Goal: Information Seeking & Learning: Learn about a topic

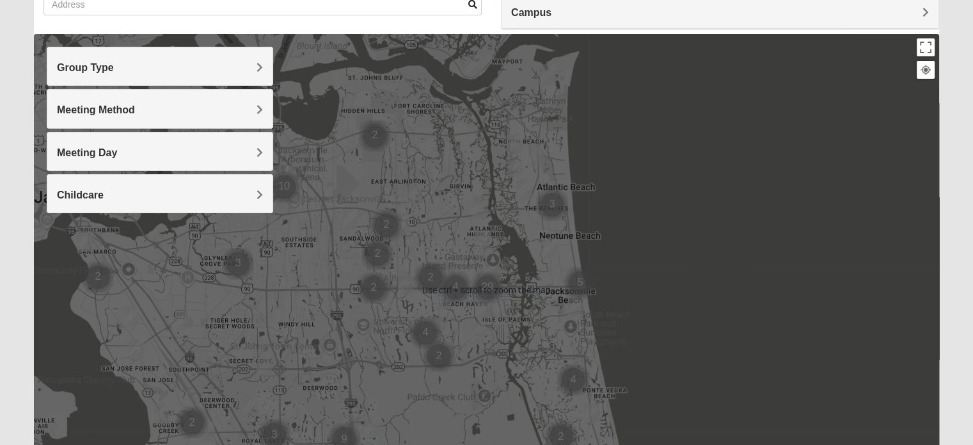
scroll to position [107, 0]
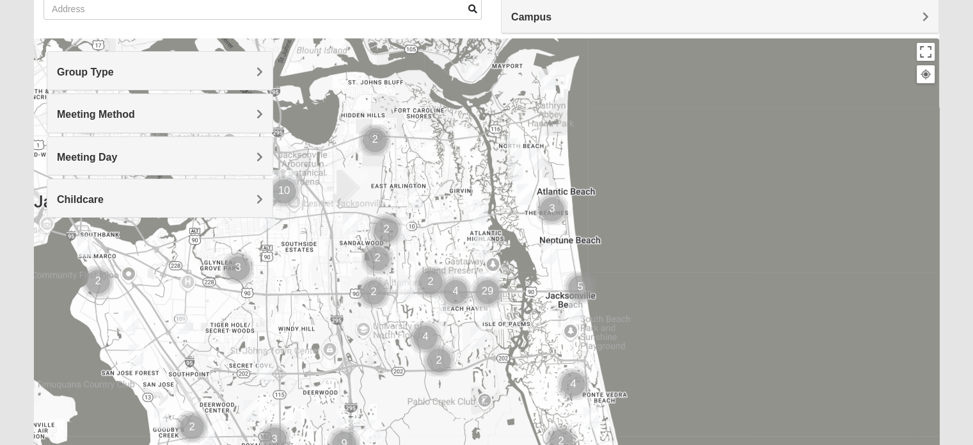
click at [135, 109] on span "Meeting Method" at bounding box center [96, 114] width 78 height 11
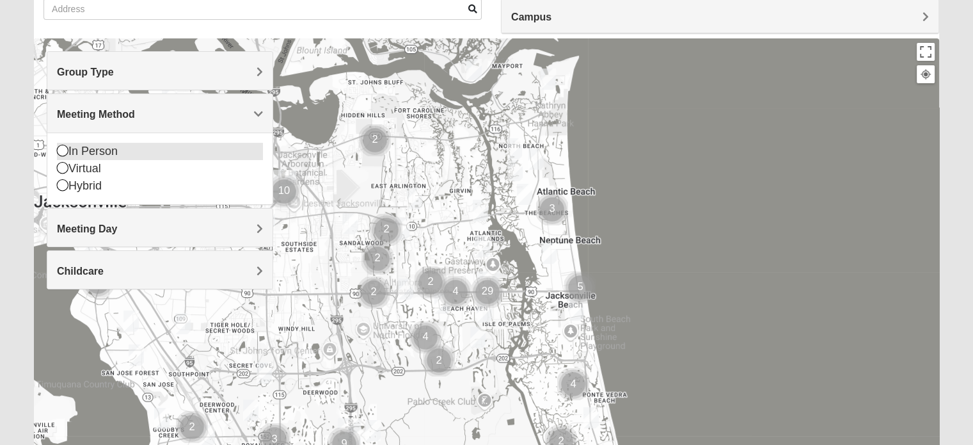
click at [59, 149] on icon at bounding box center [63, 151] width 12 height 12
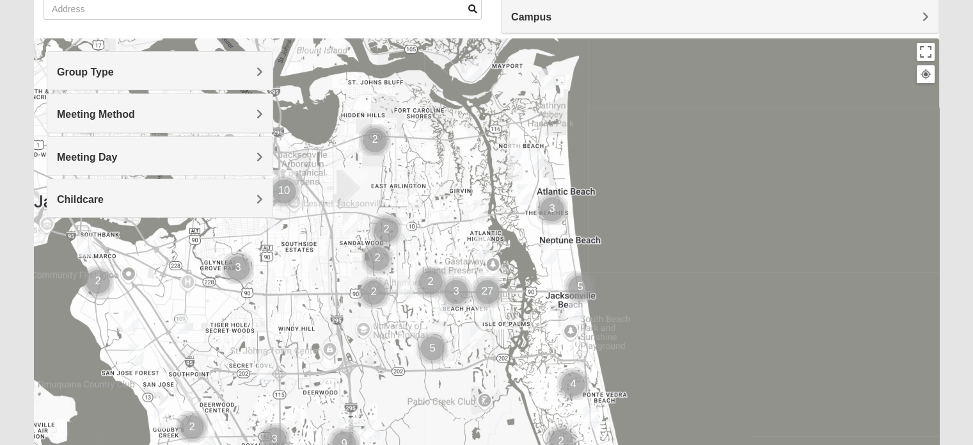
click at [104, 199] on span "Childcare" at bounding box center [80, 199] width 47 height 11
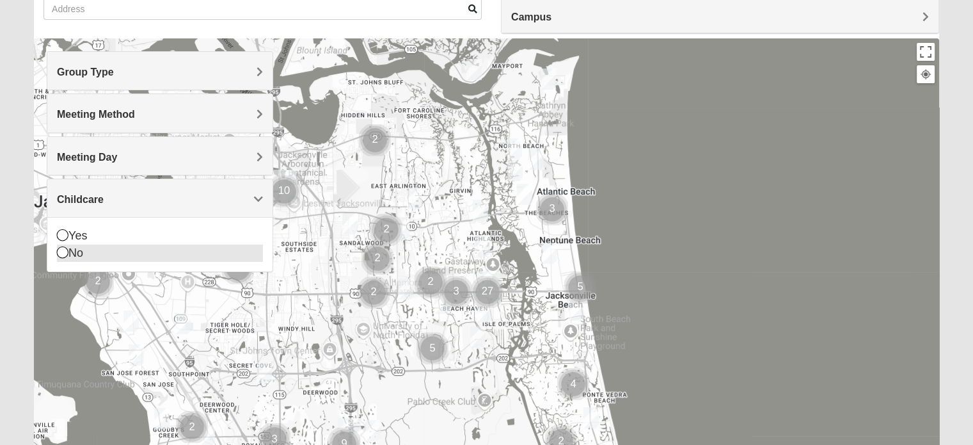
click at [59, 249] on icon at bounding box center [63, 252] width 12 height 12
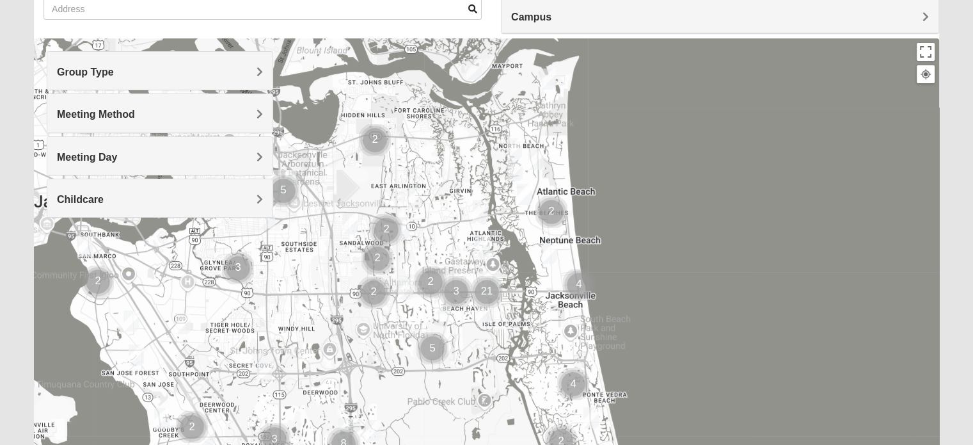
click at [246, 74] on h4 "Group Type" at bounding box center [160, 72] width 206 height 12
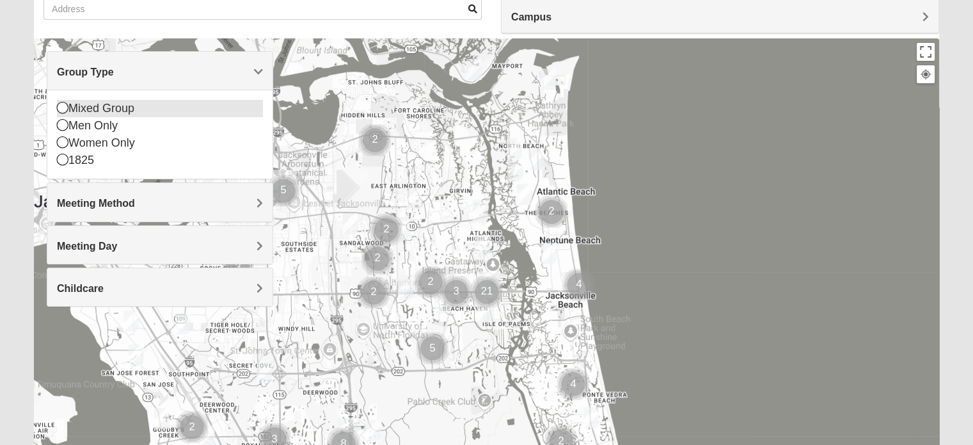
click at [61, 106] on icon at bounding box center [63, 108] width 12 height 12
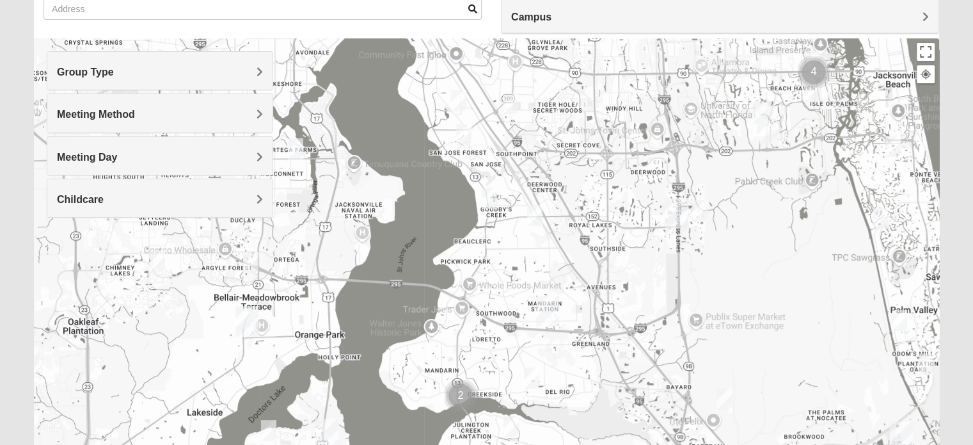
drag, startPoint x: 235, startPoint y: 270, endPoint x: 564, endPoint y: 50, distance: 395.7
click at [564, 50] on div at bounding box center [486, 294] width 905 height 512
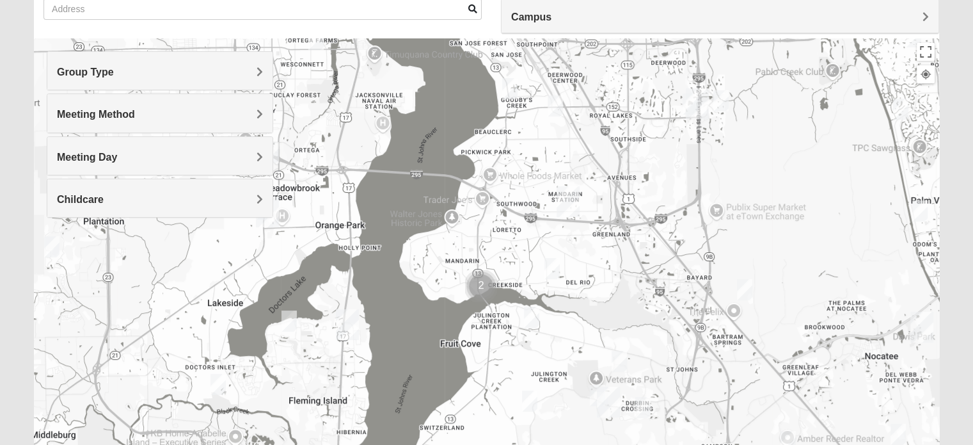
drag, startPoint x: 300, startPoint y: 346, endPoint x: 322, endPoint y: 230, distance: 118.6
click at [322, 230] on div at bounding box center [486, 294] width 905 height 512
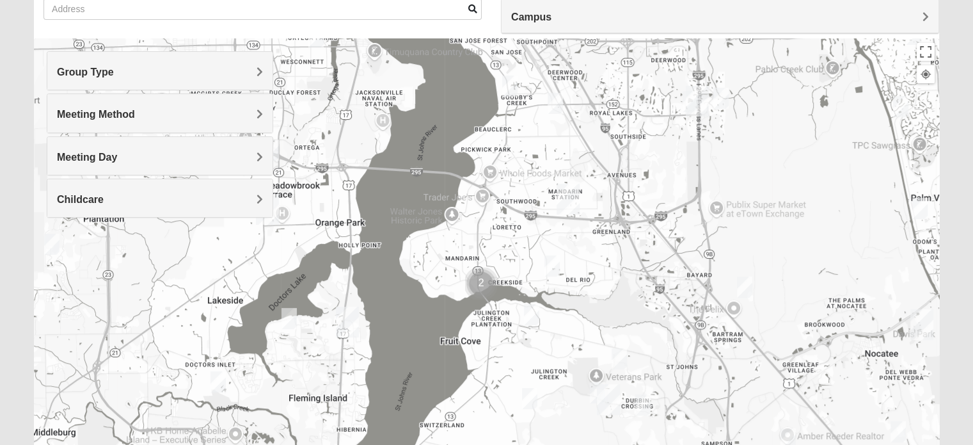
click at [289, 313] on img "Mixed Miller 32003" at bounding box center [289, 318] width 26 height 31
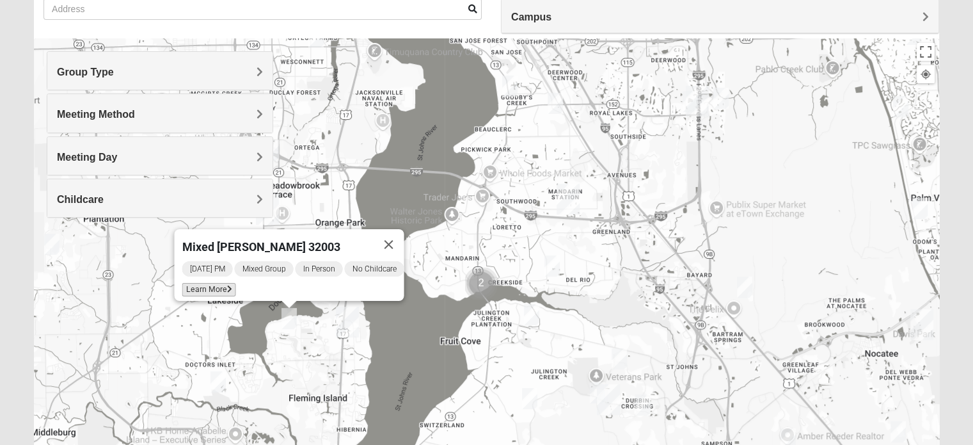
click at [210, 283] on span "Learn More" at bounding box center [209, 289] width 54 height 13
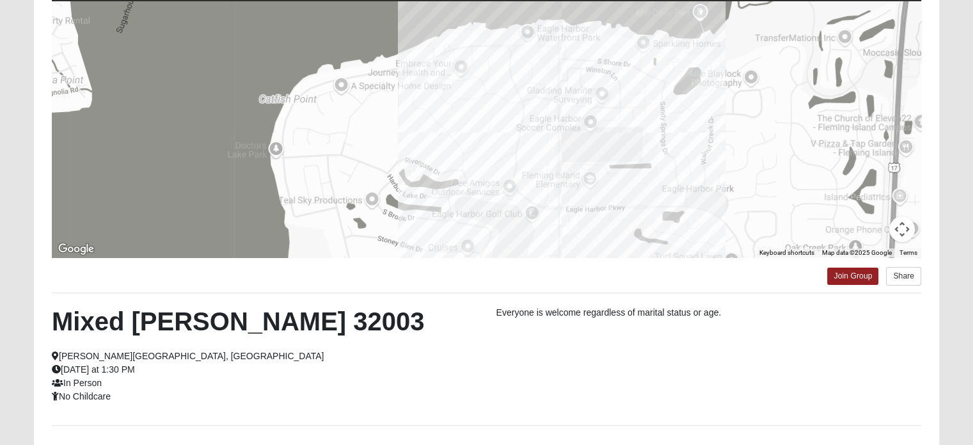
scroll to position [78, 0]
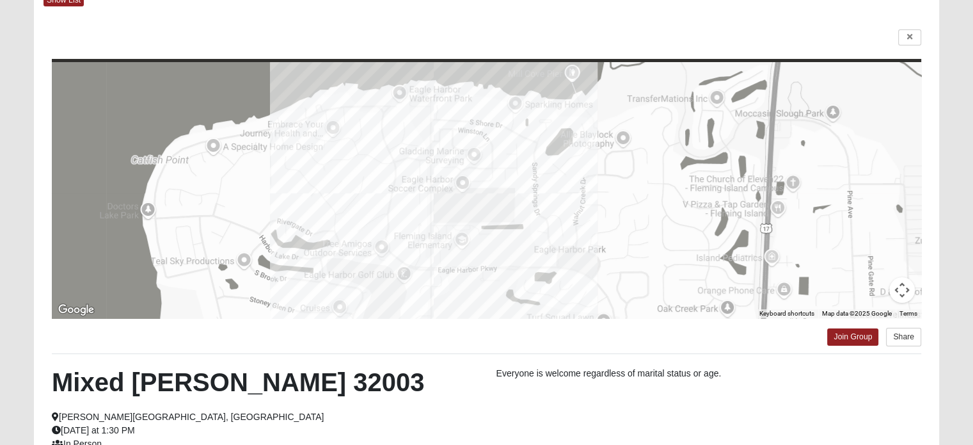
drag, startPoint x: 724, startPoint y: 273, endPoint x: 594, endPoint y: 271, distance: 129.9
click at [594, 271] on div at bounding box center [486, 190] width 869 height 256
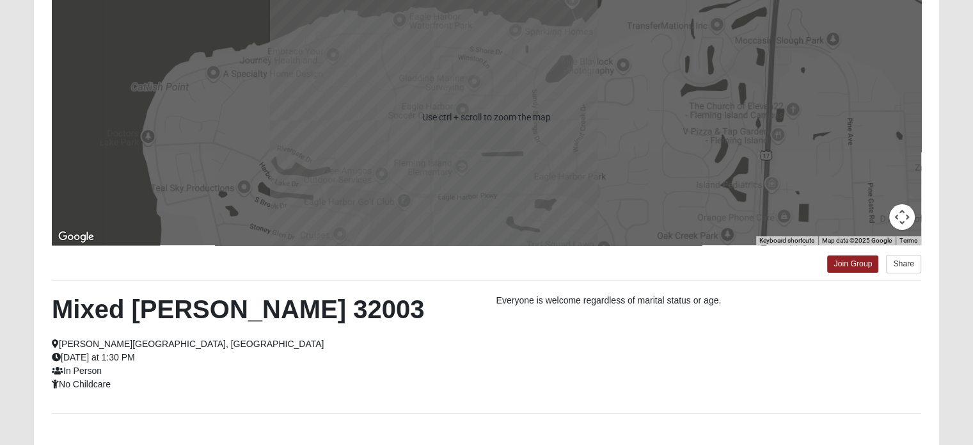
scroll to position [247, 0]
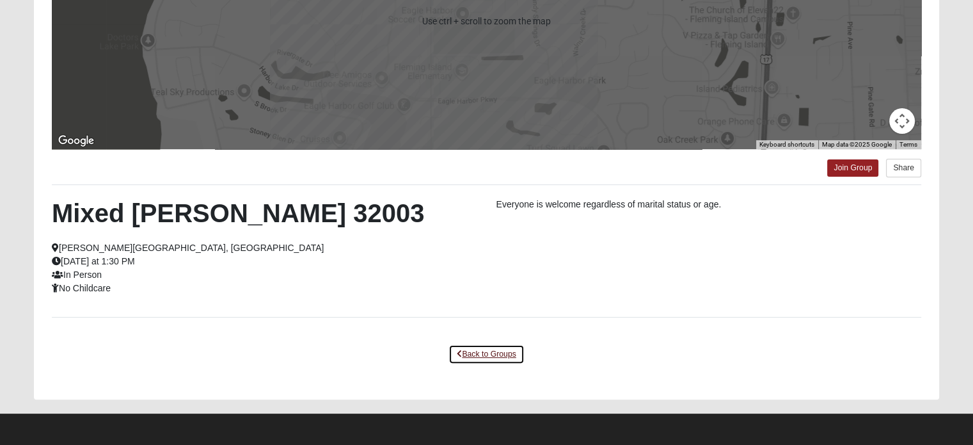
click at [492, 351] on link "Back to Groups" at bounding box center [485, 354] width 75 height 20
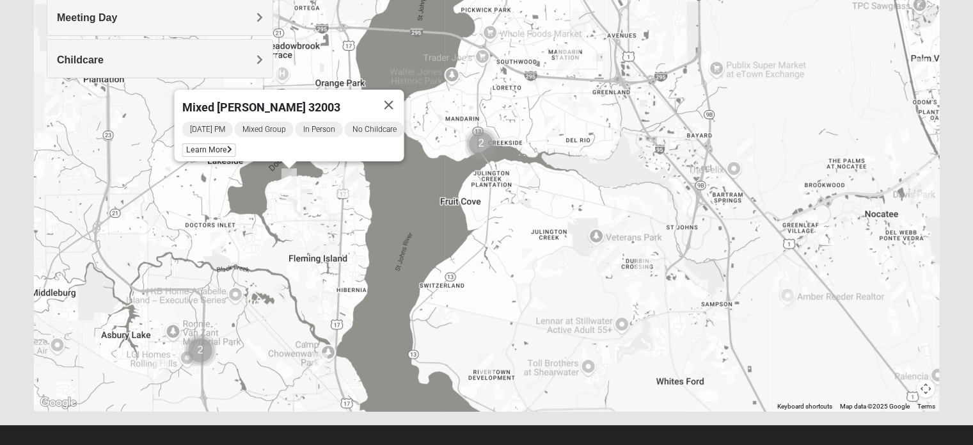
click at [287, 176] on img "Mixed Miller 32003" at bounding box center [289, 178] width 26 height 31
click at [218, 242] on img "Mixed Atwood 32068" at bounding box center [218, 241] width 26 height 31
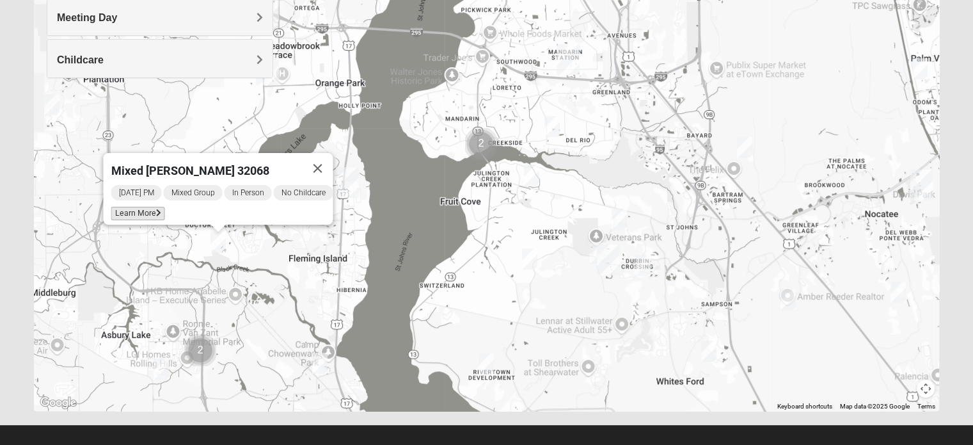
click at [136, 209] on span "Learn More" at bounding box center [138, 213] width 54 height 13
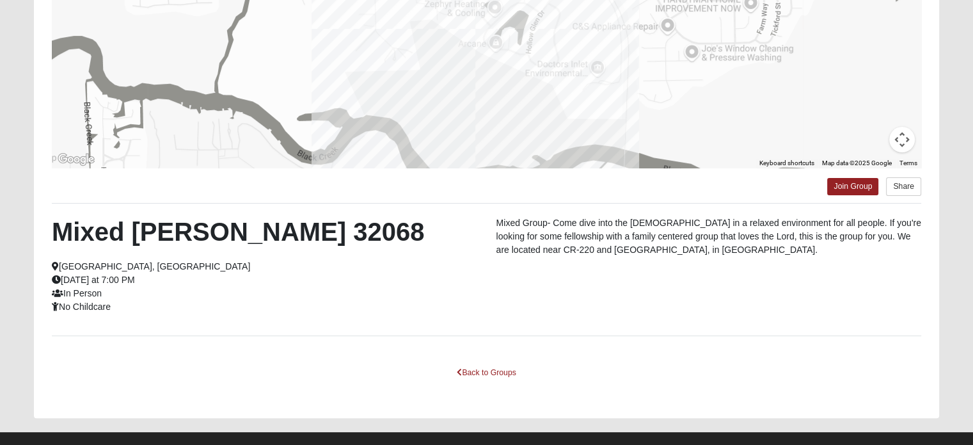
scroll to position [246, 0]
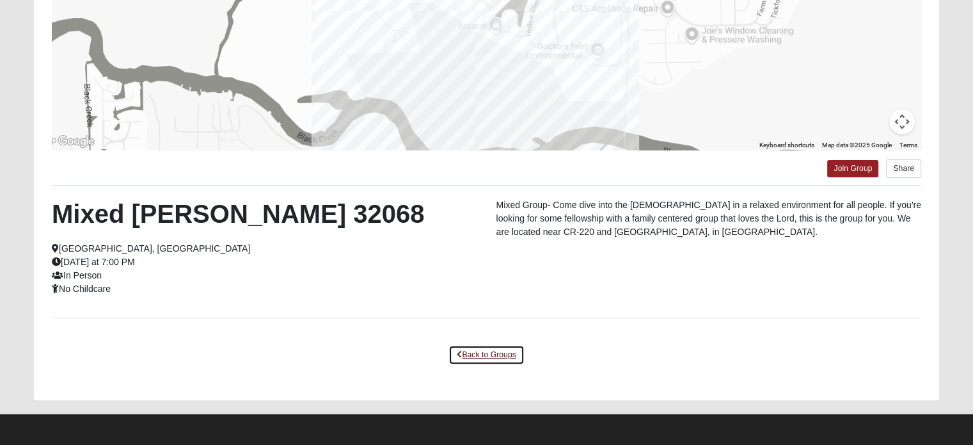
click at [500, 354] on link "Back to Groups" at bounding box center [485, 355] width 75 height 20
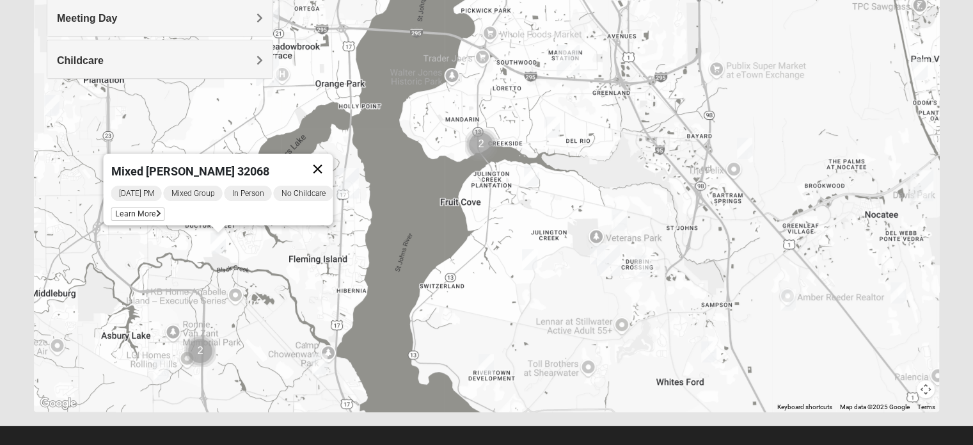
click at [325, 160] on button "Close" at bounding box center [317, 169] width 31 height 31
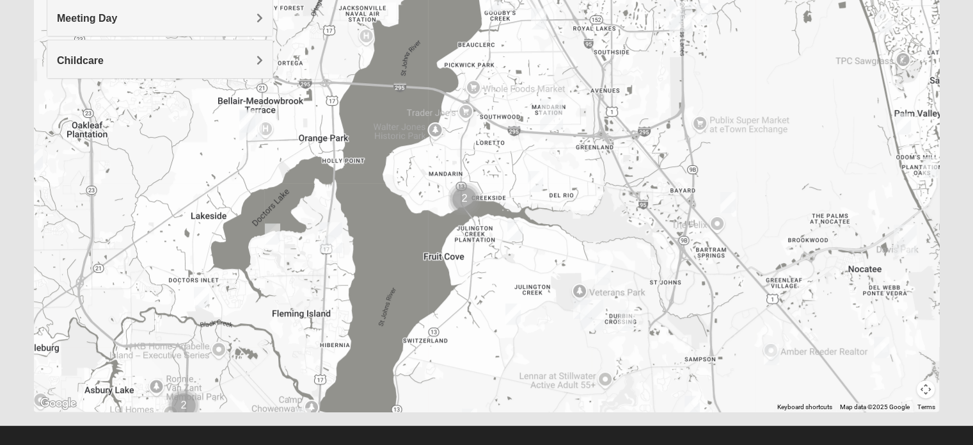
drag, startPoint x: 325, startPoint y: 160, endPoint x: 307, endPoint y: 214, distance: 57.3
click at [307, 214] on div at bounding box center [486, 156] width 905 height 512
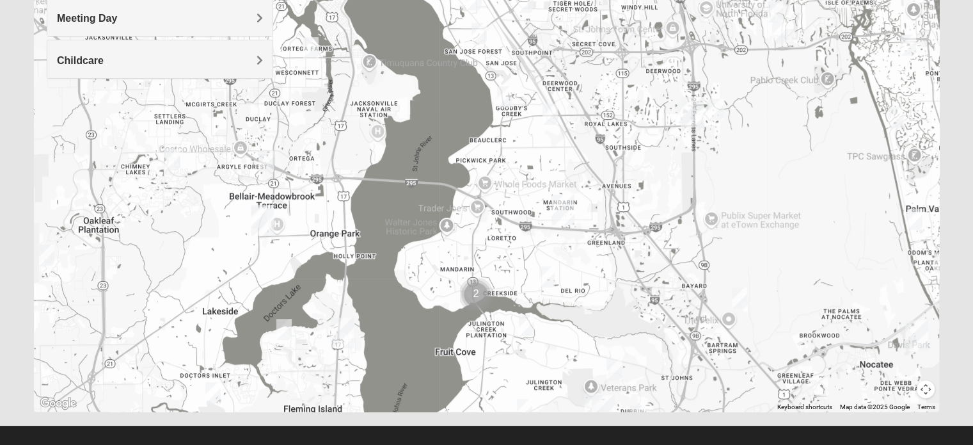
drag, startPoint x: 256, startPoint y: 119, endPoint x: 265, endPoint y: 217, distance: 98.3
click at [265, 217] on img "Orange Park" at bounding box center [262, 220] width 33 height 41
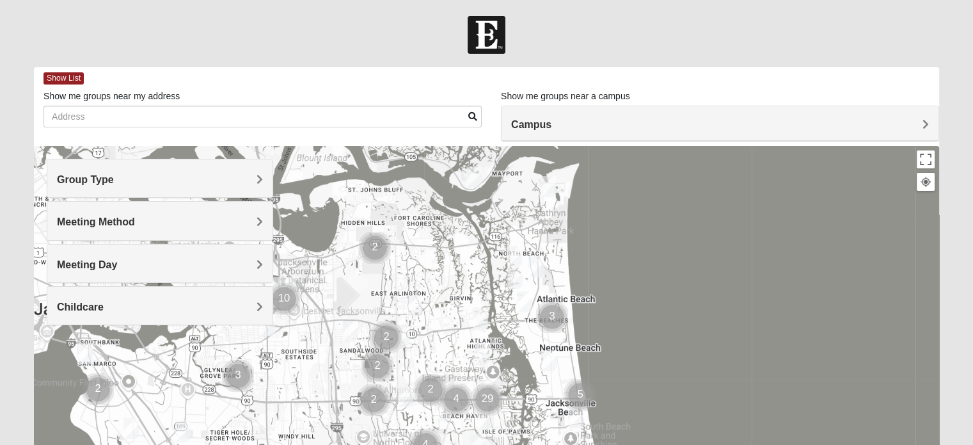
click at [114, 184] on span "Group Type" at bounding box center [85, 179] width 57 height 11
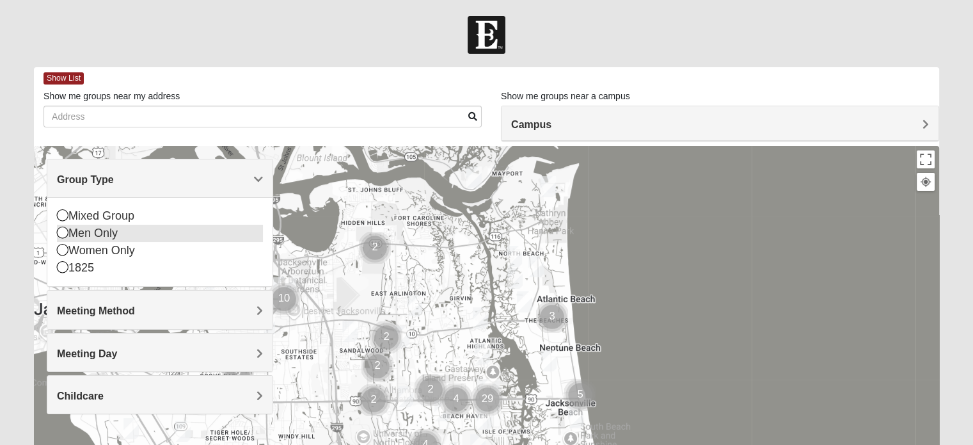
click at [57, 234] on icon at bounding box center [63, 232] width 12 height 12
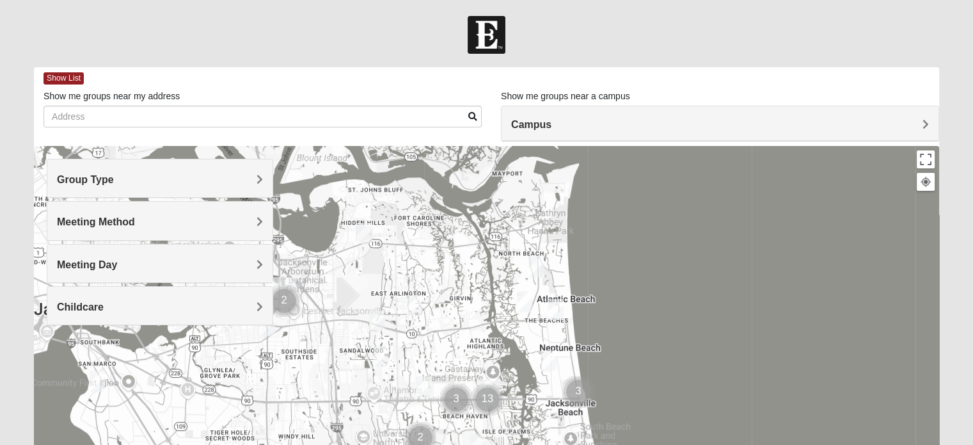
click at [245, 224] on h4 "Meeting Method" at bounding box center [160, 222] width 206 height 12
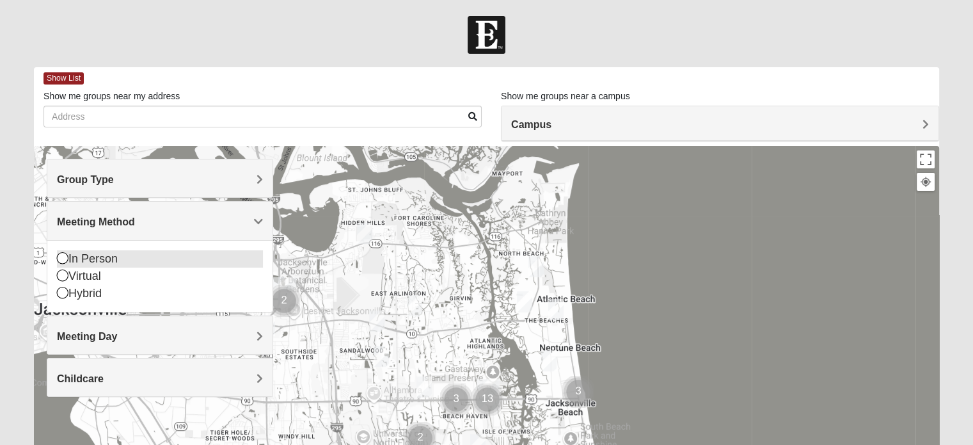
click at [60, 257] on icon at bounding box center [63, 258] width 12 height 12
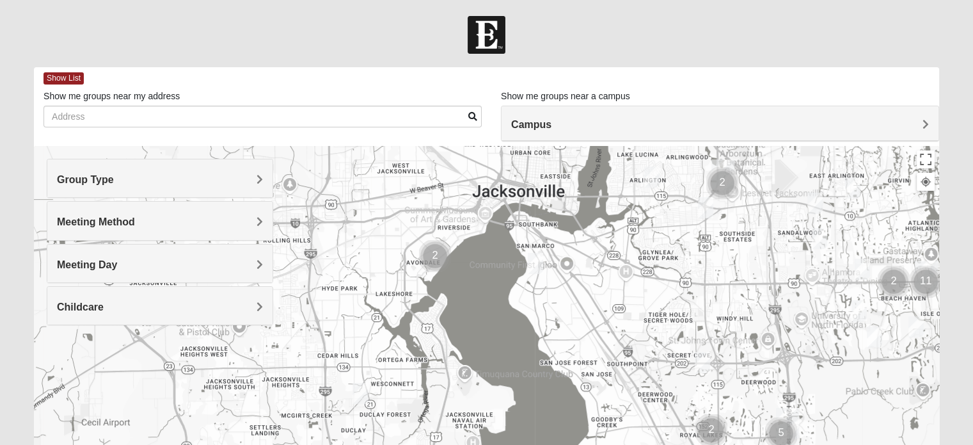
drag, startPoint x: 305, startPoint y: 352, endPoint x: 745, endPoint y: 233, distance: 455.8
click at [745, 233] on div at bounding box center [486, 402] width 905 height 512
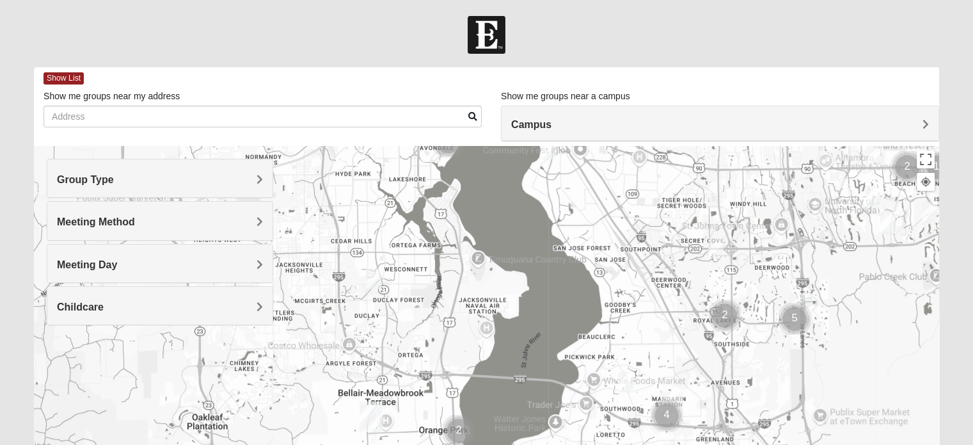
drag, startPoint x: 463, startPoint y: 376, endPoint x: 476, endPoint y: 260, distance: 116.5
click at [476, 260] on div at bounding box center [486, 402] width 905 height 512
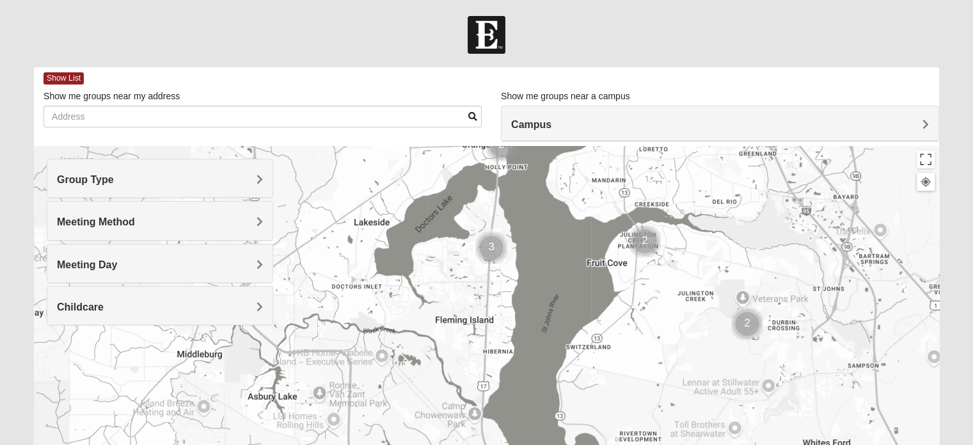
drag, startPoint x: 371, startPoint y: 424, endPoint x: 410, endPoint y: 140, distance: 286.7
click at [410, 140] on div "Show List Loading Groups Keywords Filter Additional Filters Campus Arlington Ba…" at bounding box center [486, 362] width 905 height 590
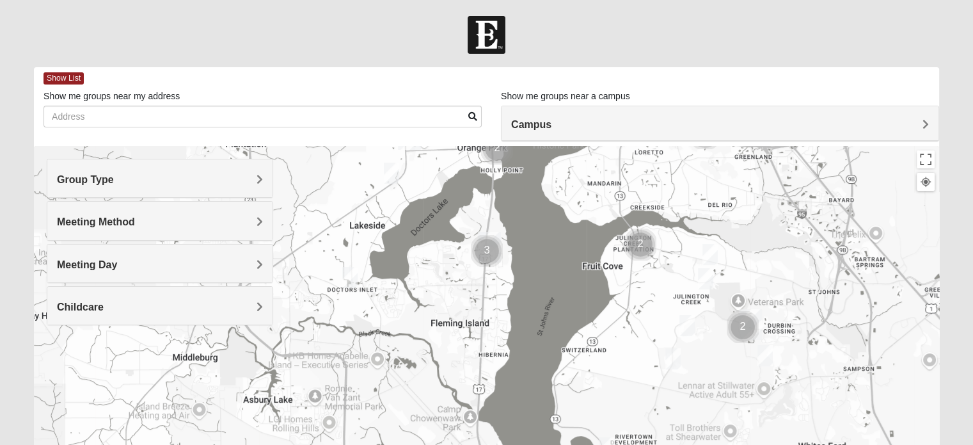
click at [484, 250] on img "Cluster of 3 groups" at bounding box center [487, 251] width 42 height 42
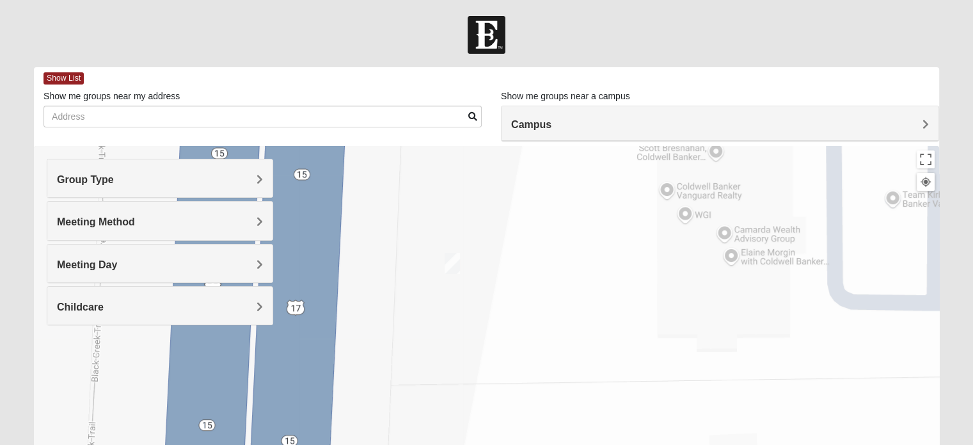
drag, startPoint x: 484, startPoint y: 250, endPoint x: 587, endPoint y: 244, distance: 103.2
click at [587, 244] on div "To navigate, press the arrow keys." at bounding box center [486, 402] width 905 height 512
click at [454, 262] on img "On Campus Mens Griffin 32003" at bounding box center [452, 263] width 26 height 31
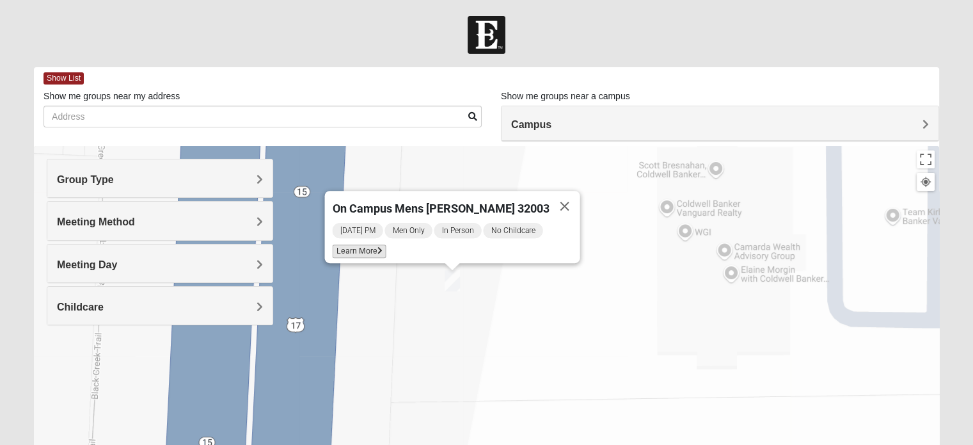
click at [370, 244] on span "Learn More" at bounding box center [359, 250] width 54 height 13
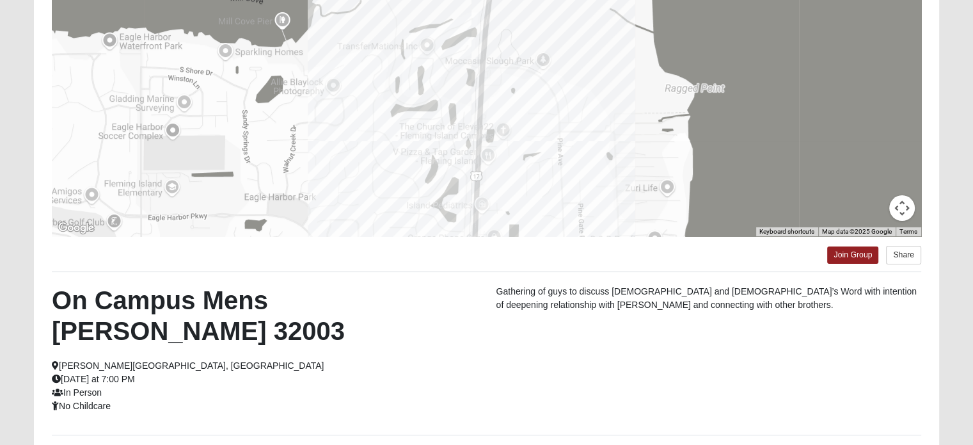
scroll to position [247, 0]
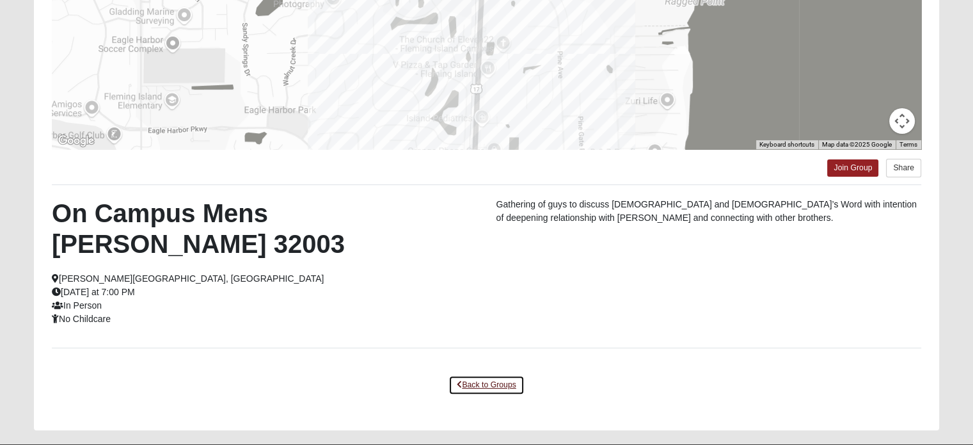
click at [486, 375] on link "Back to Groups" at bounding box center [485, 385] width 75 height 20
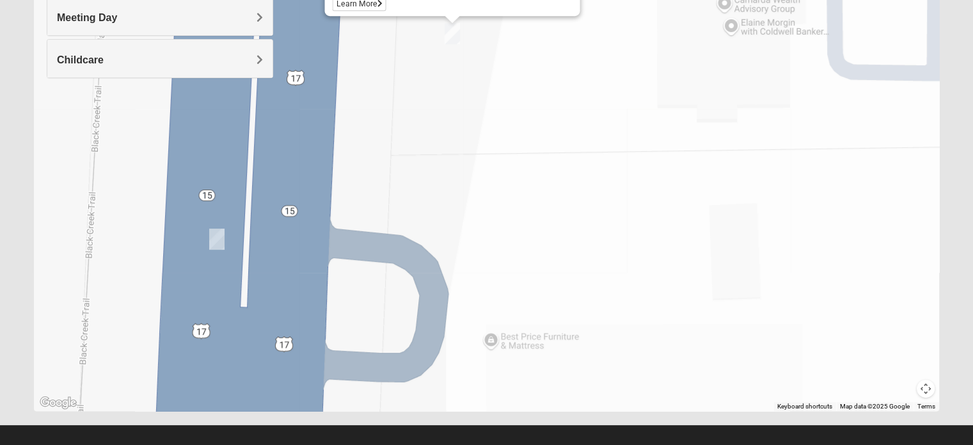
click at [219, 237] on img "On Campus Mens Canni 32003" at bounding box center [217, 238] width 26 height 31
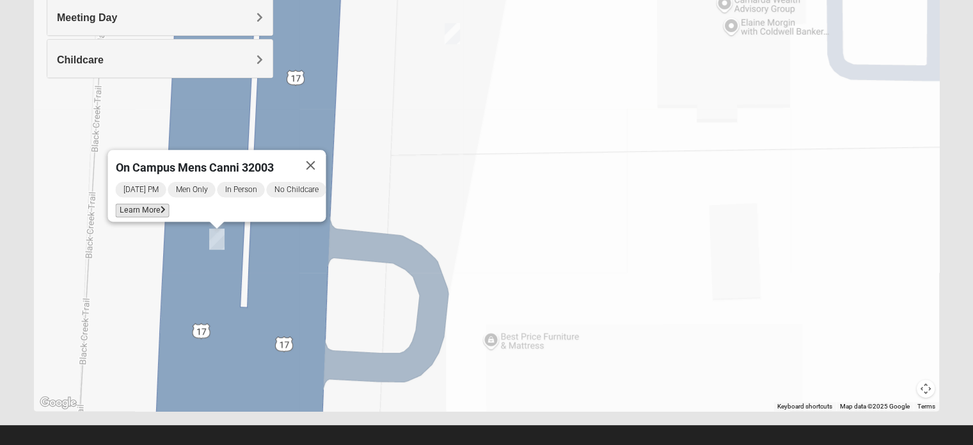
click at [136, 203] on span "Learn More" at bounding box center [142, 209] width 54 height 13
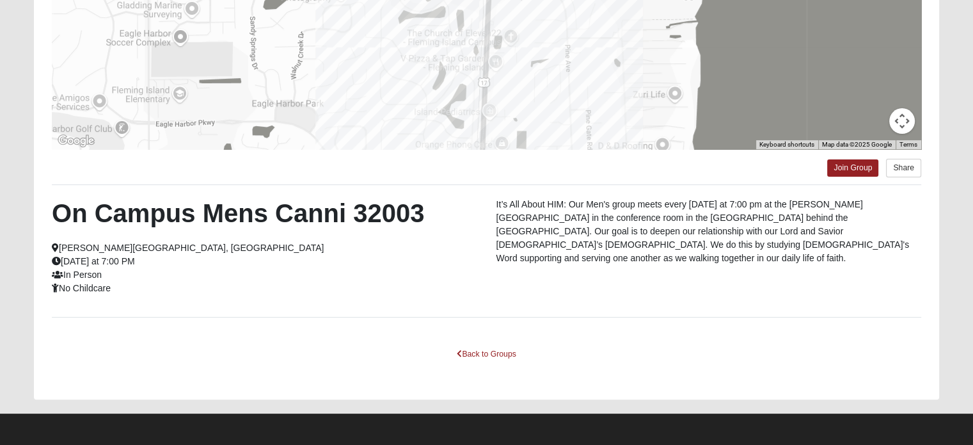
scroll to position [246, 0]
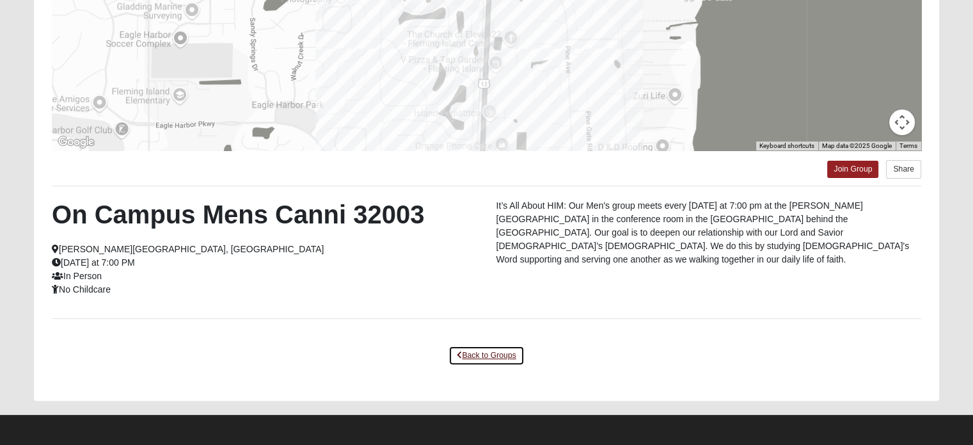
click at [491, 356] on link "Back to Groups" at bounding box center [485, 355] width 75 height 20
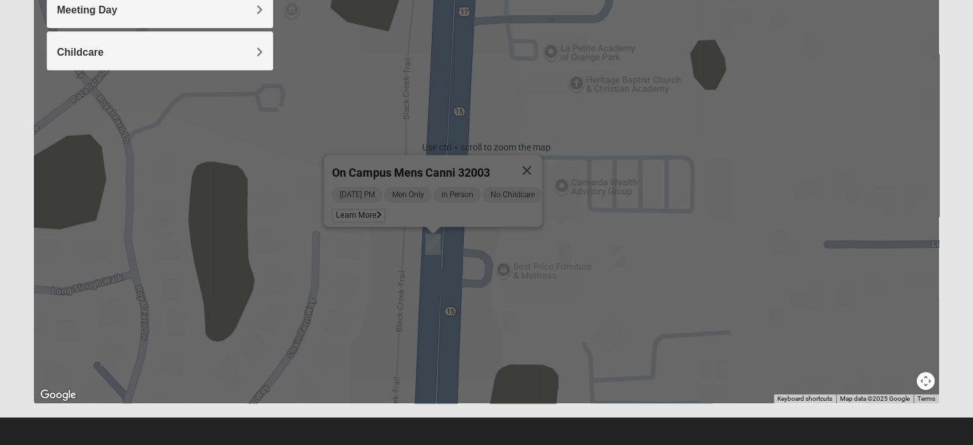
scroll to position [254, 0]
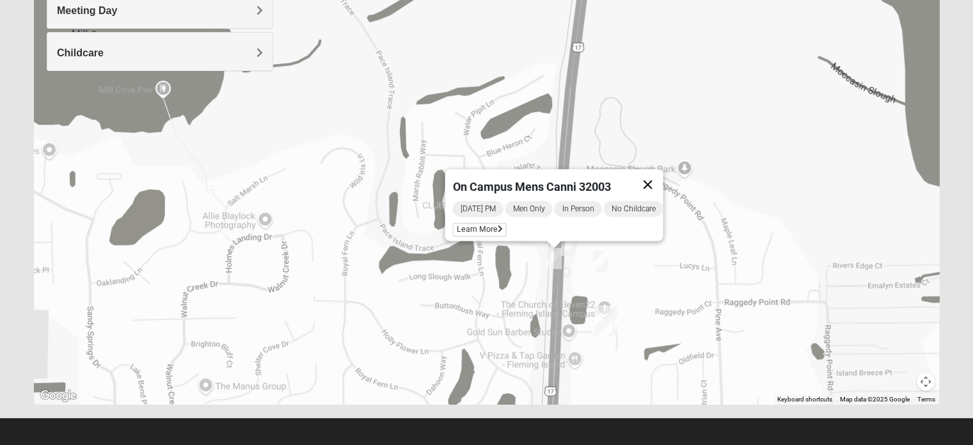
click at [652, 175] on button "Close" at bounding box center [647, 184] width 31 height 31
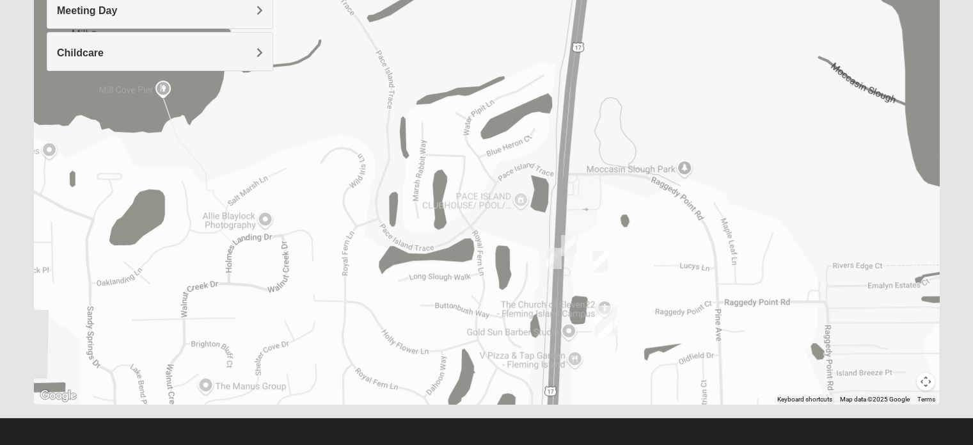
click at [603, 263] on img "On Campus Mens Haskell 32003" at bounding box center [601, 261] width 26 height 31
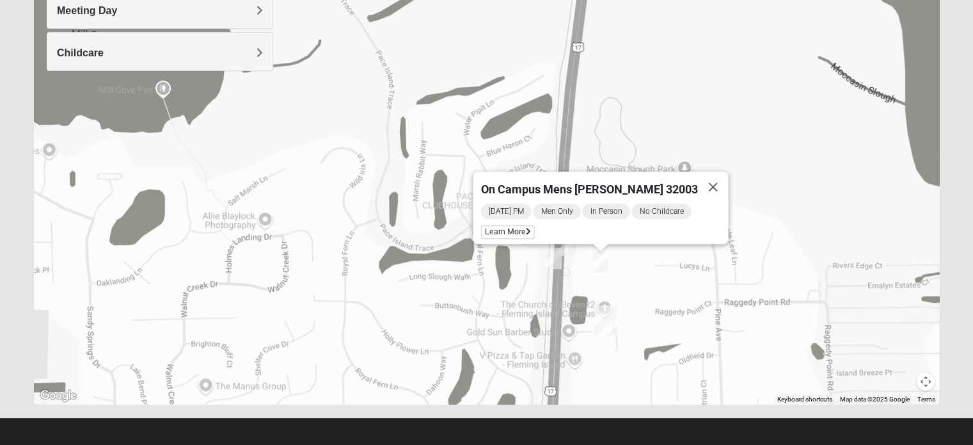
click at [661, 246] on div "On Campus Mens Haskell 32003 Monday PM Men Only In Person No Childcare Learn Mo…" at bounding box center [486, 148] width 905 height 512
click at [645, 268] on div "On Campus Mens Haskell 32003 Monday PM Men Only In Person No Childcare Learn Mo…" at bounding box center [486, 148] width 905 height 512
click at [700, 173] on button "Close" at bounding box center [712, 186] width 31 height 31
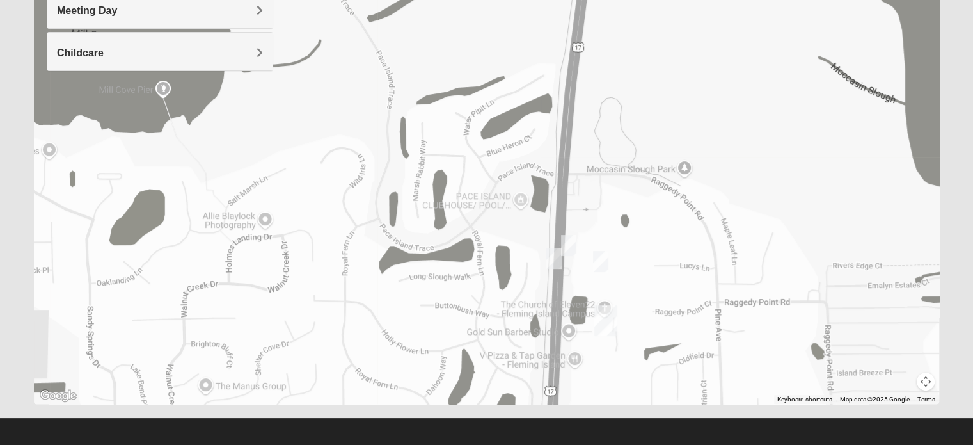
click at [569, 245] on img "On Campus Mens Griffin 32003" at bounding box center [569, 245] width 26 height 31
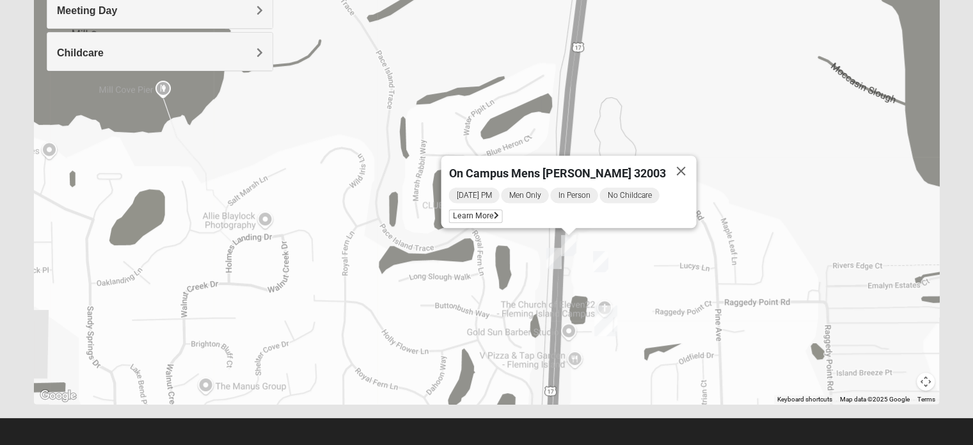
click at [553, 255] on img "On Campus Mens Canni 32003" at bounding box center [554, 257] width 26 height 31
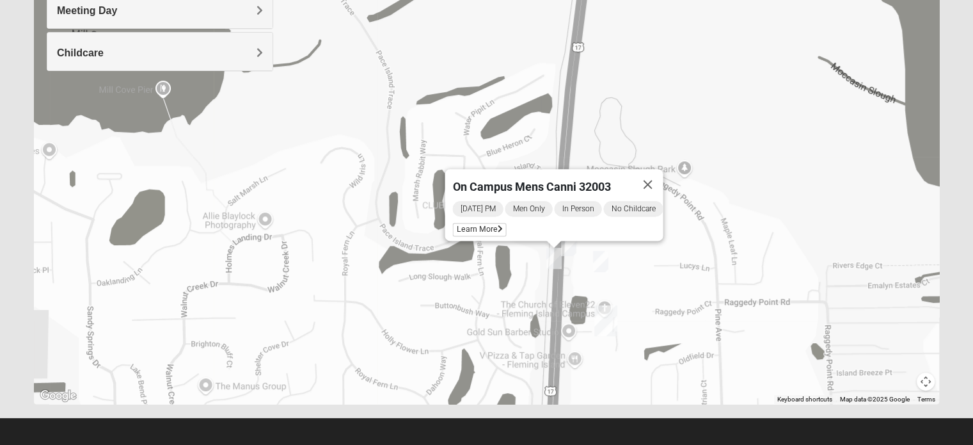
click at [597, 258] on img "On Campus Mens Haskell 32003" at bounding box center [601, 261] width 26 height 31
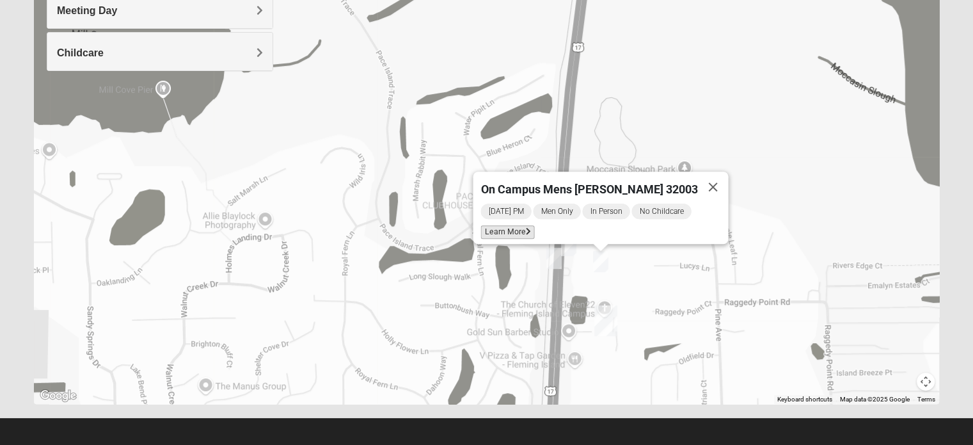
click at [526, 225] on span "Learn More" at bounding box center [507, 231] width 54 height 13
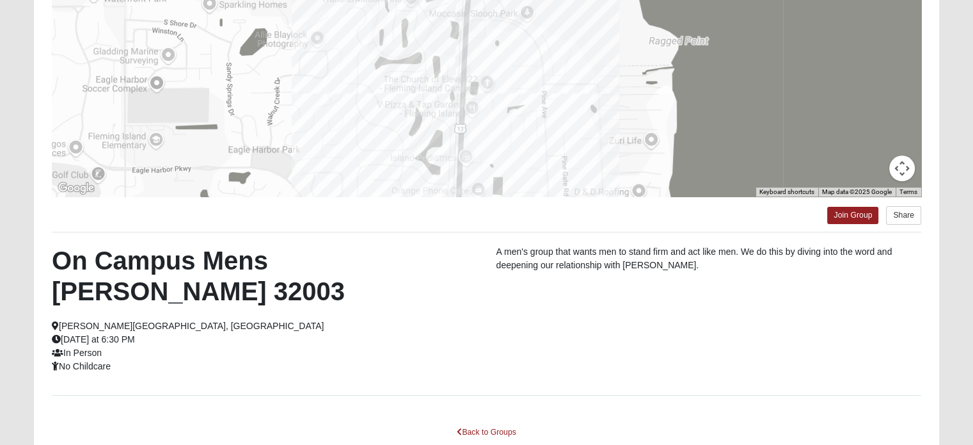
scroll to position [247, 0]
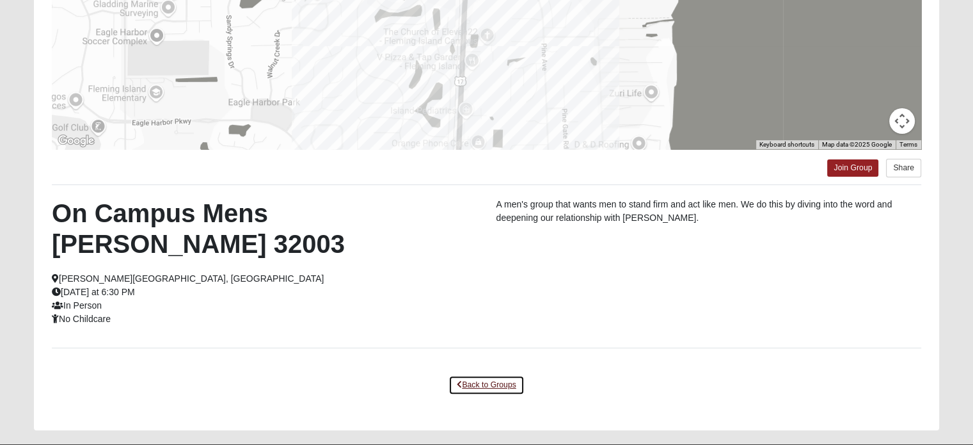
click at [489, 375] on link "Back to Groups" at bounding box center [485, 385] width 75 height 20
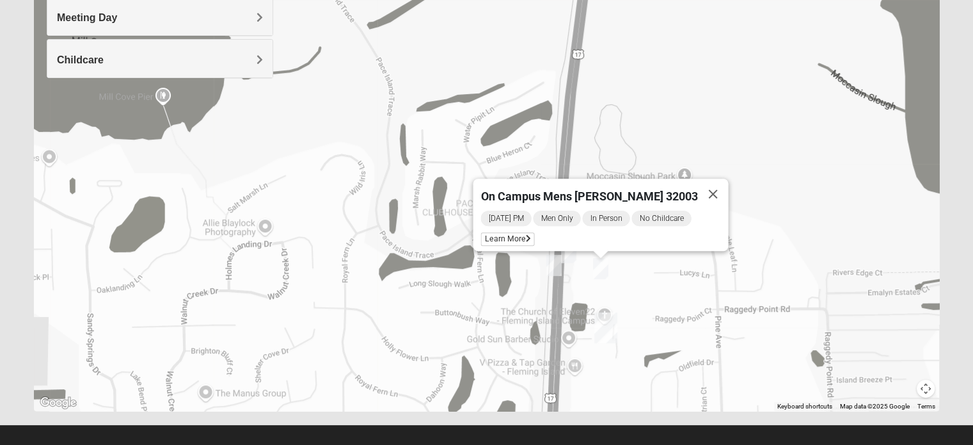
click at [555, 264] on img "On Campus Mens Canni 32003" at bounding box center [554, 264] width 26 height 31
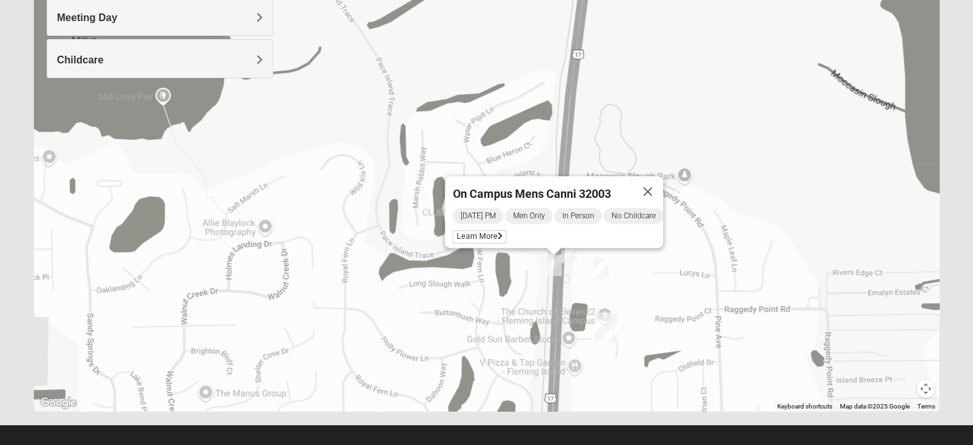
click at [572, 256] on img "On Campus Mens Griffin 32003" at bounding box center [569, 252] width 26 height 31
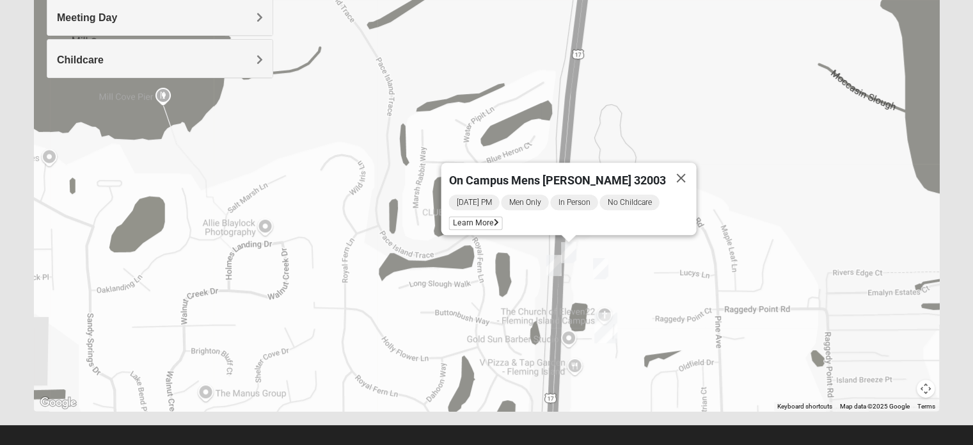
click at [604, 267] on img "On Campus Mens Haskell 32003" at bounding box center [601, 268] width 26 height 31
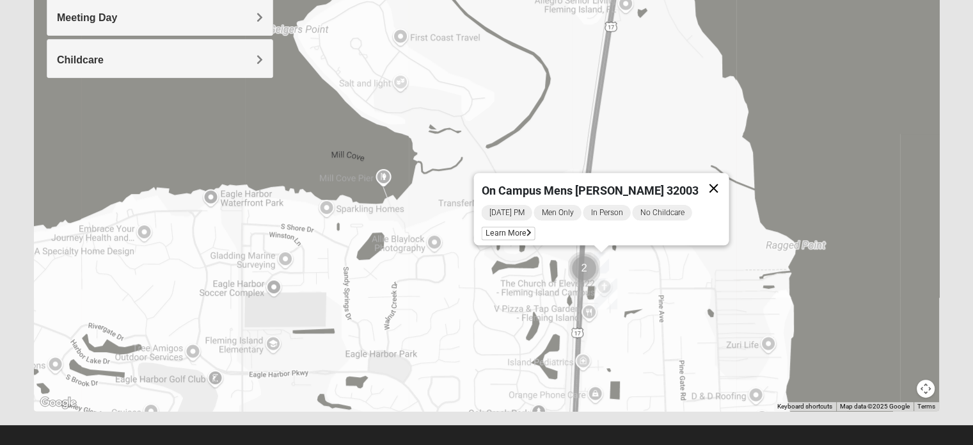
click at [704, 177] on button "Close" at bounding box center [713, 188] width 31 height 31
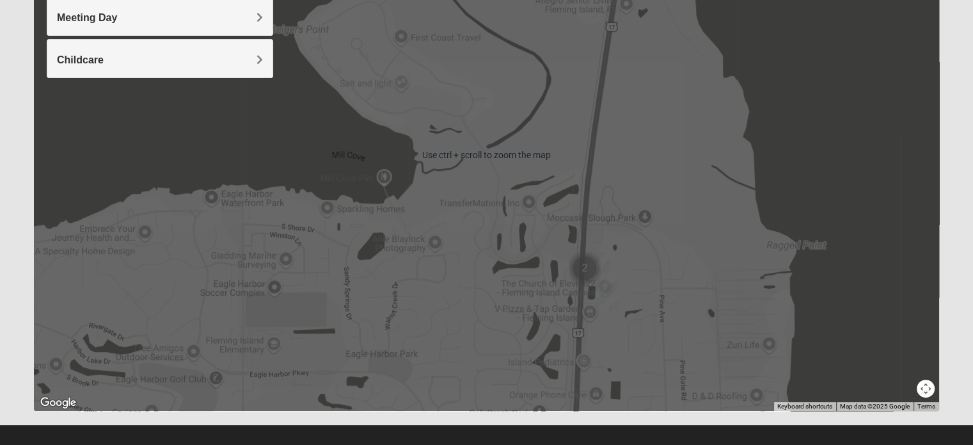
scroll to position [243, 0]
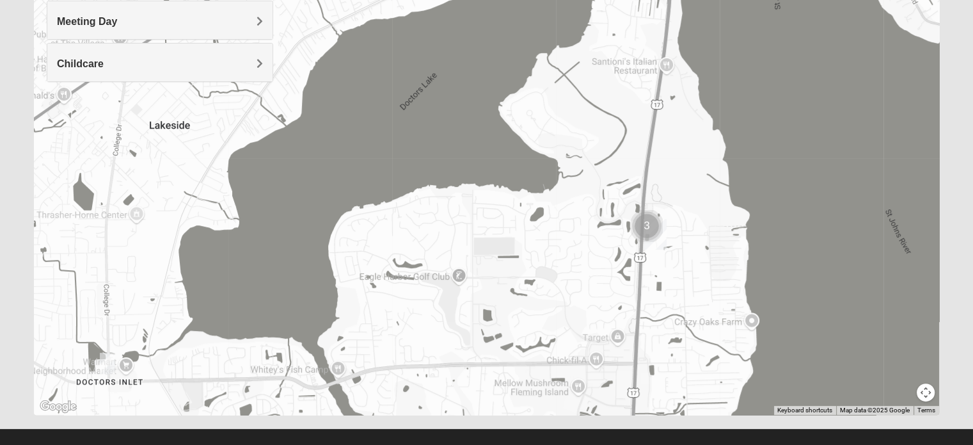
click at [109, 358] on img "Mens Michael Serig 32068" at bounding box center [108, 362] width 26 height 31
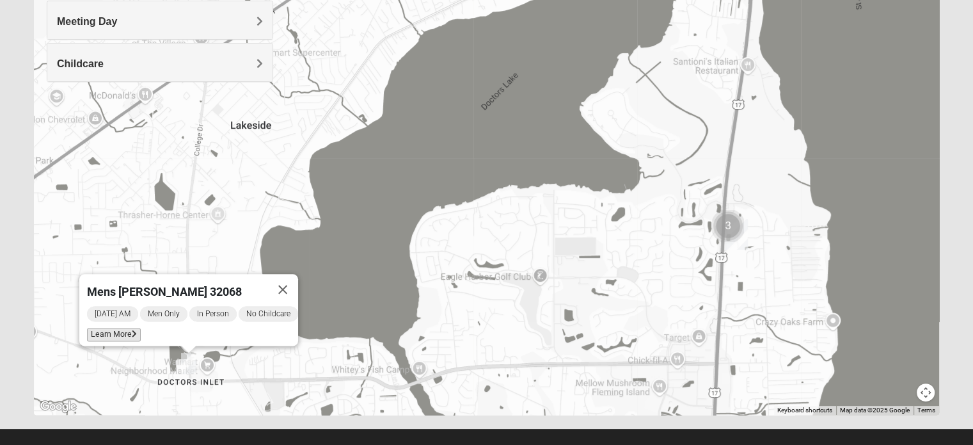
click at [104, 328] on span "Learn More" at bounding box center [114, 334] width 54 height 13
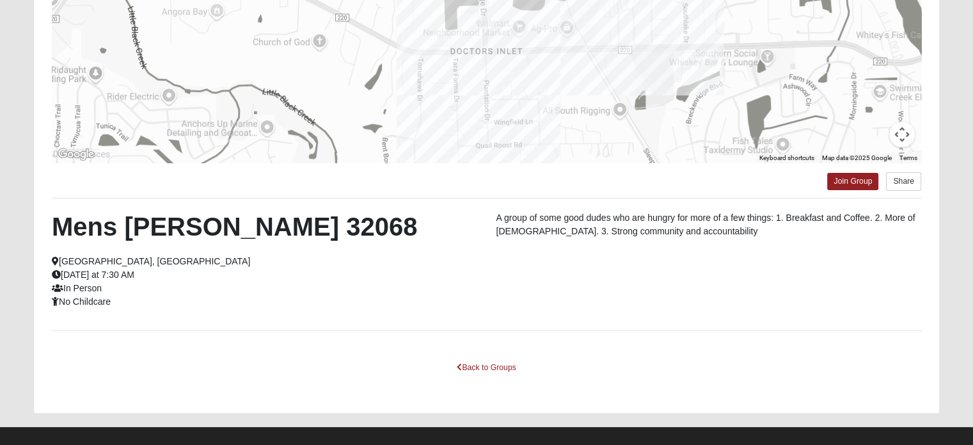
scroll to position [233, 0]
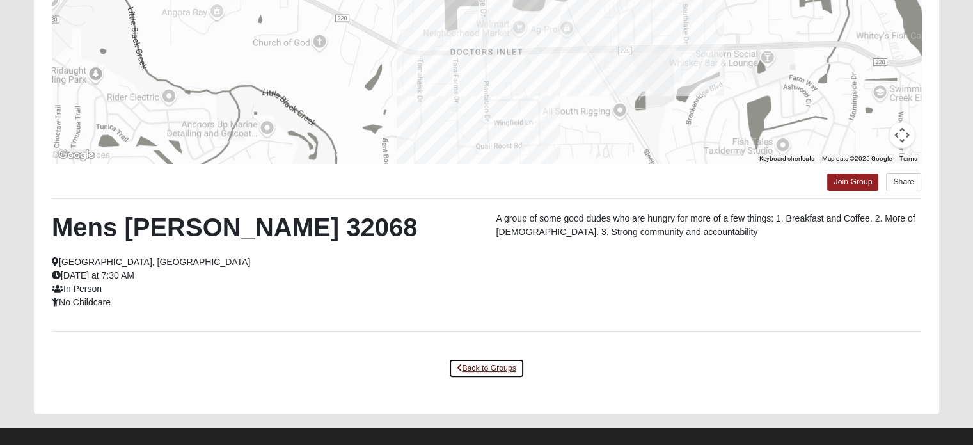
click at [489, 363] on link "Back to Groups" at bounding box center [485, 368] width 75 height 20
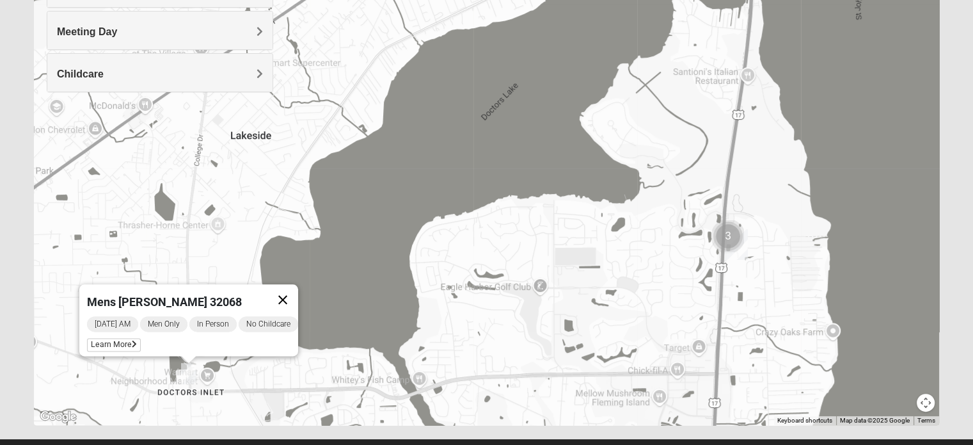
click at [290, 292] on button "Close" at bounding box center [282, 299] width 31 height 31
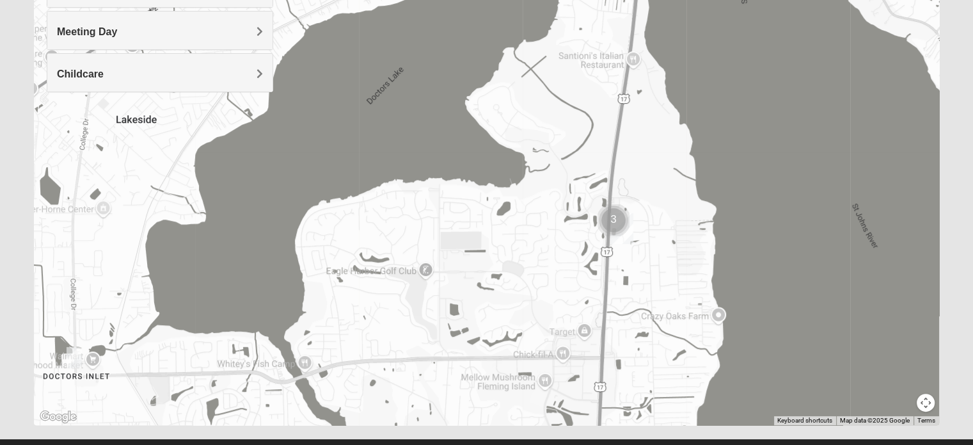
drag, startPoint x: 482, startPoint y: 331, endPoint x: 365, endPoint y: 315, distance: 117.5
click at [365, 315] on div at bounding box center [486, 169] width 905 height 512
click at [614, 218] on img "Cluster of 3 groups" at bounding box center [613, 220] width 42 height 42
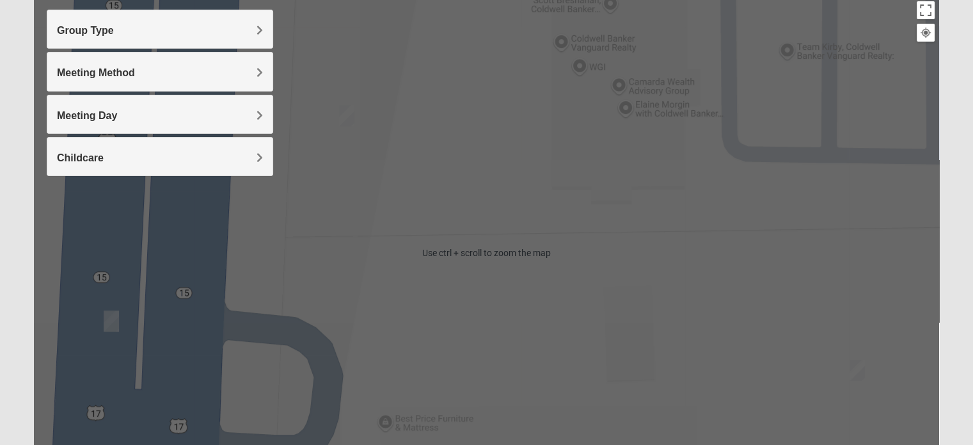
scroll to position [148, 0]
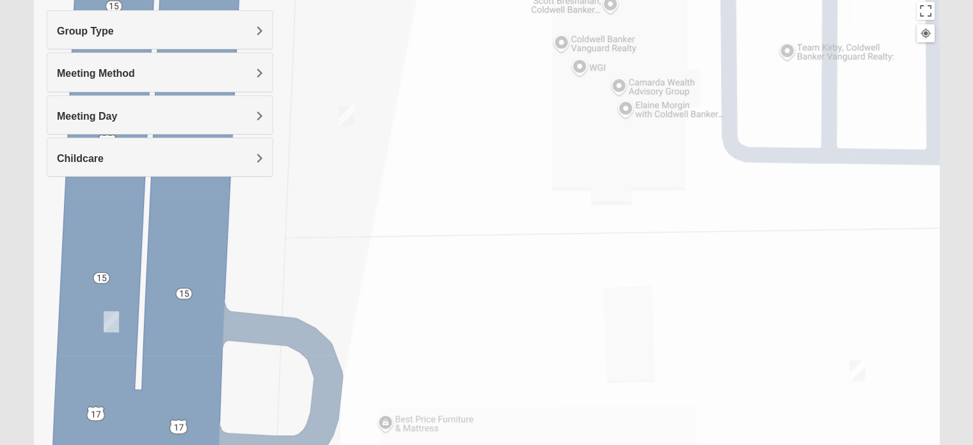
click at [857, 373] on img "On Campus Mens Haskell 32003" at bounding box center [857, 370] width 26 height 31
